Goal: Entertainment & Leisure: Consume media (video, audio)

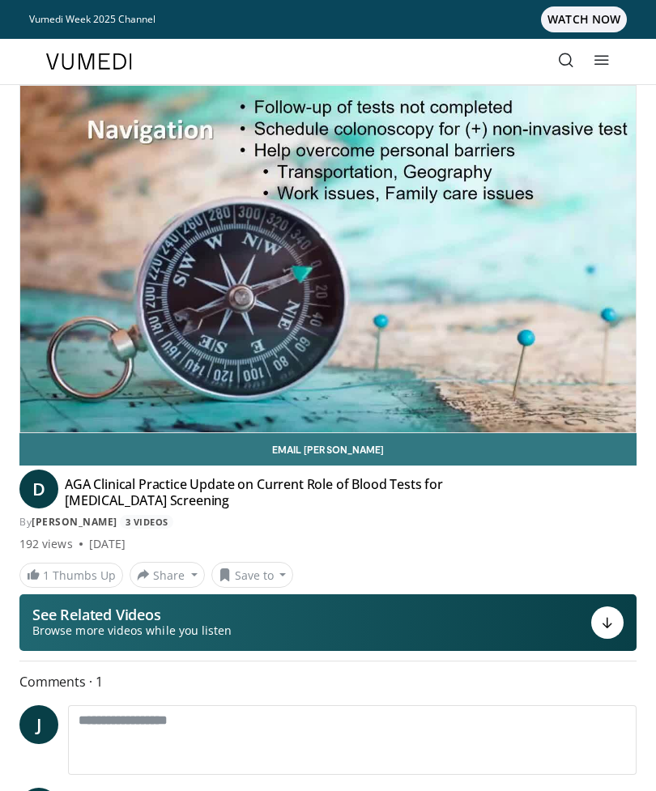
click at [594, 15] on span "WATCH NOW" at bounding box center [584, 19] width 86 height 26
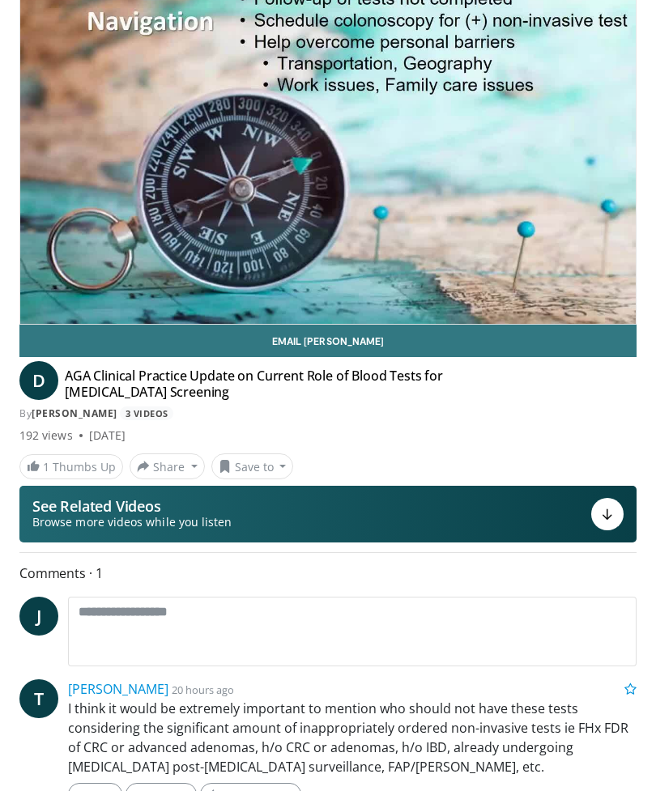
scroll to position [109, 0]
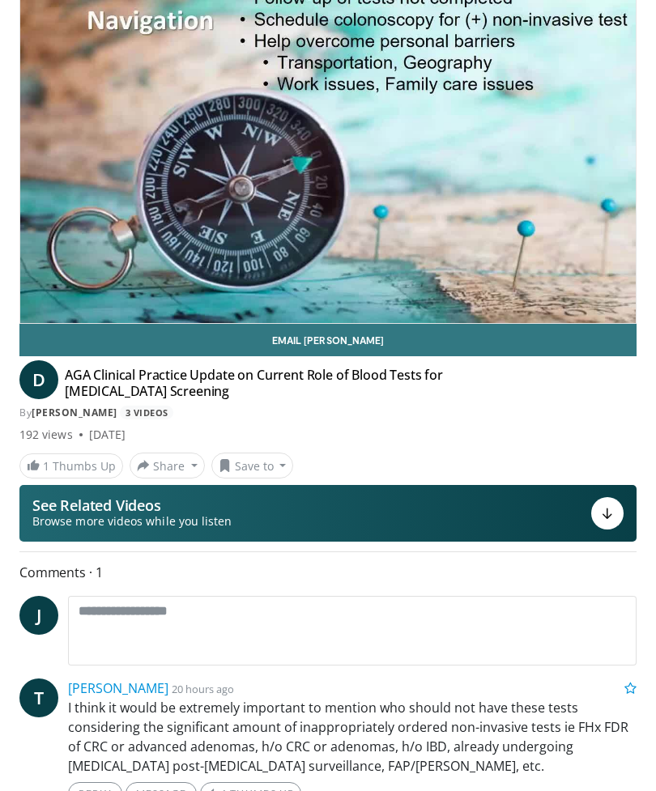
click at [117, 222] on div "10 seconds Tap to unmute" at bounding box center [327, 150] width 615 height 347
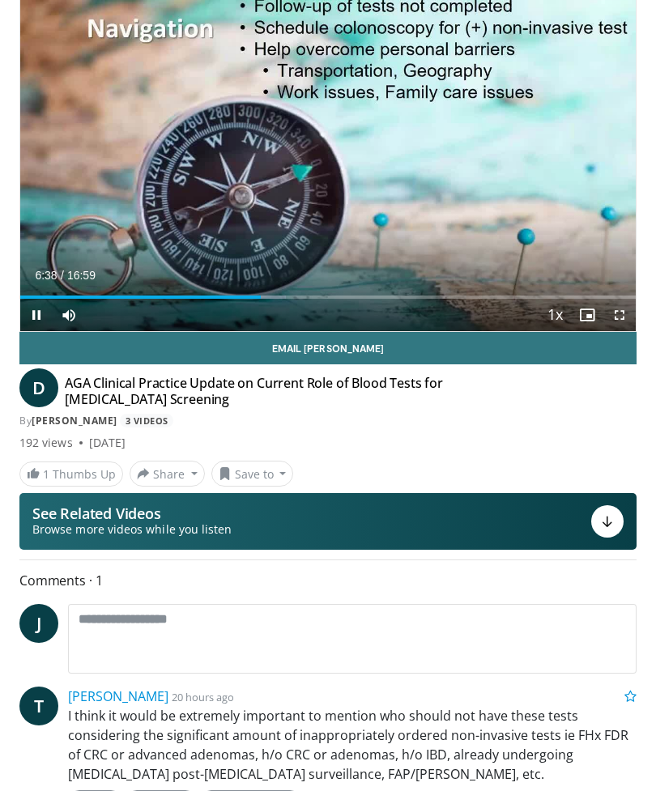
scroll to position [102, 0]
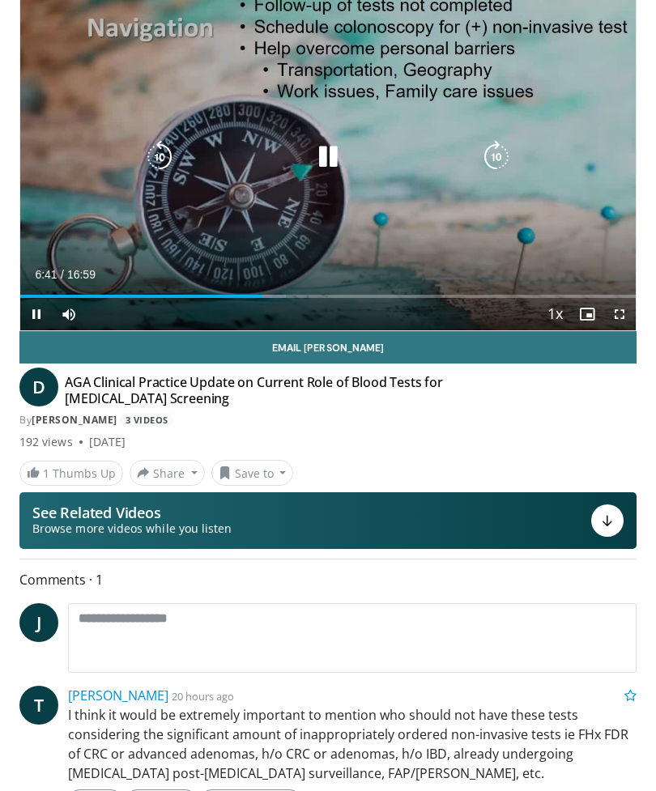
click at [55, 136] on div "10 seconds Tap to unmute" at bounding box center [327, 157] width 615 height 347
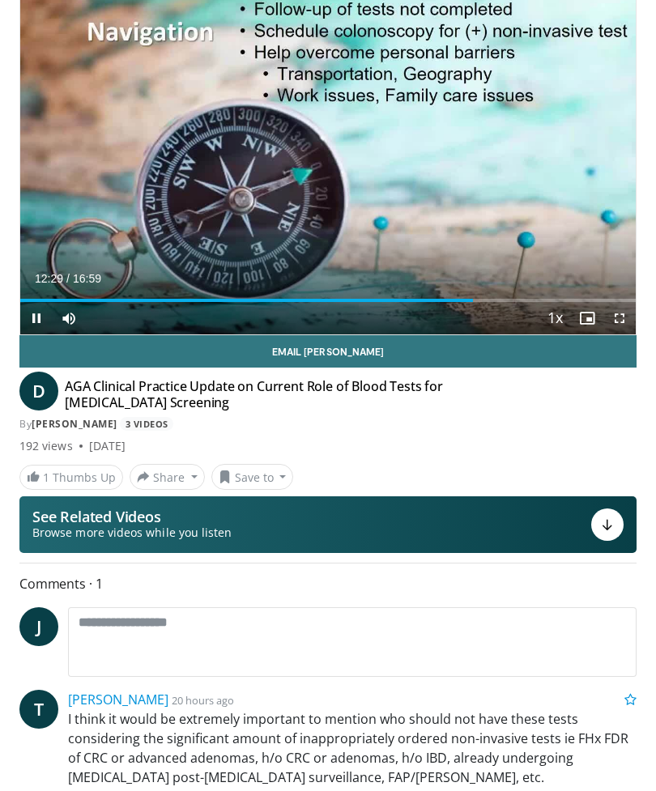
scroll to position [104, 0]
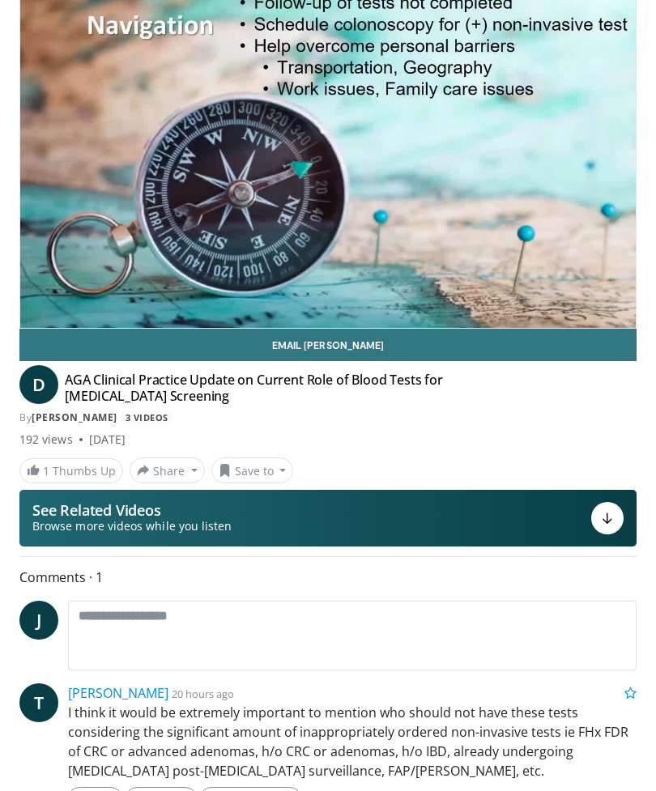
click at [34, 70] on div "10 seconds Tap to unmute" at bounding box center [327, 154] width 615 height 347
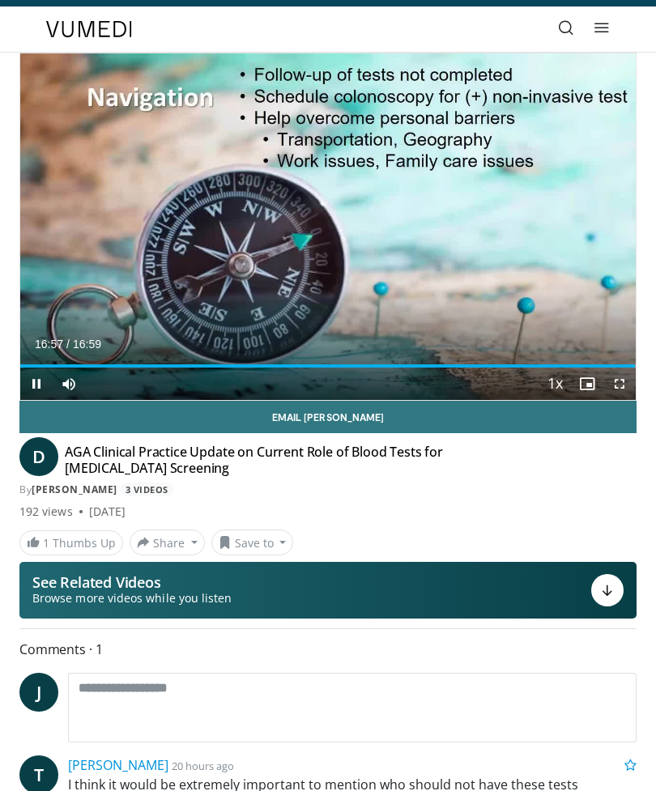
scroll to position [33, 0]
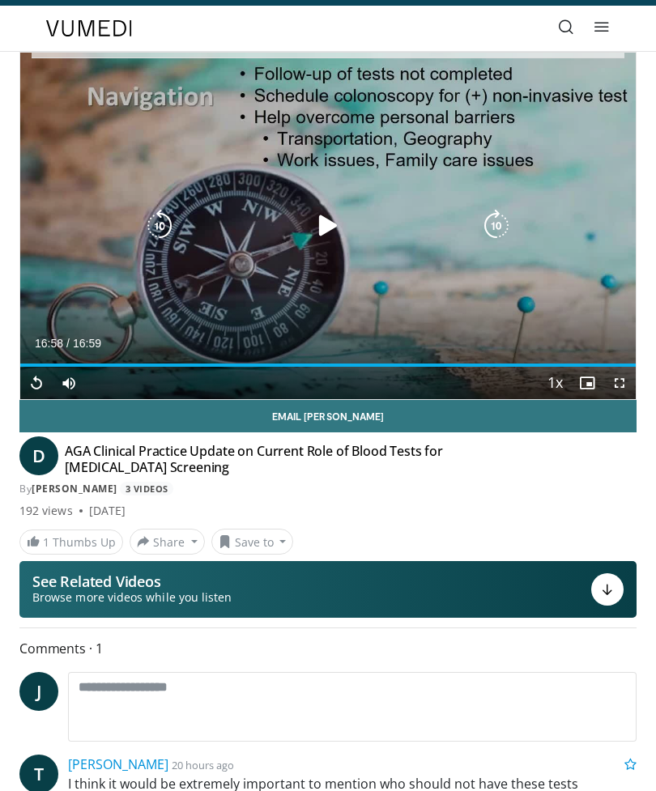
click at [325, 364] on div "Progress Bar" at bounding box center [327, 365] width 615 height 3
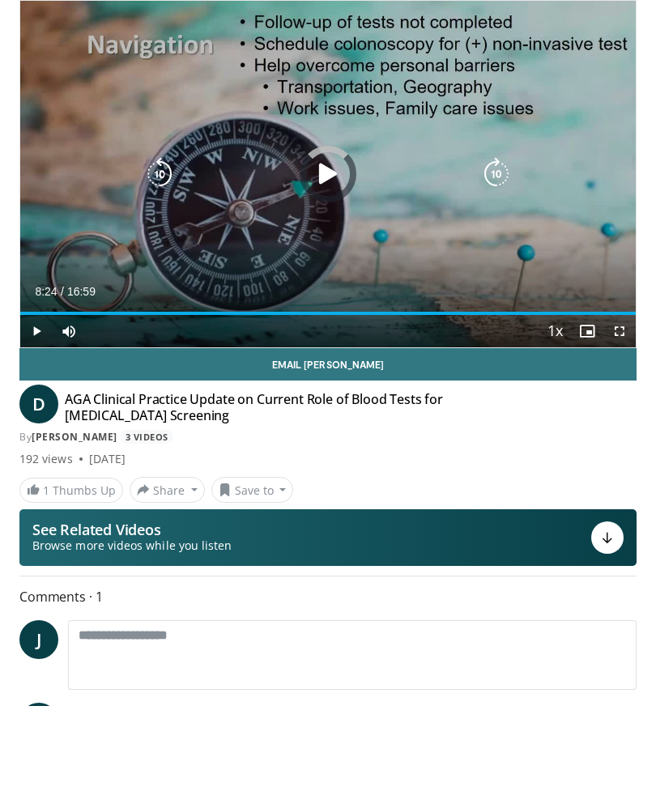
scroll to position [85, 0]
